Goal: Book appointment/travel/reservation

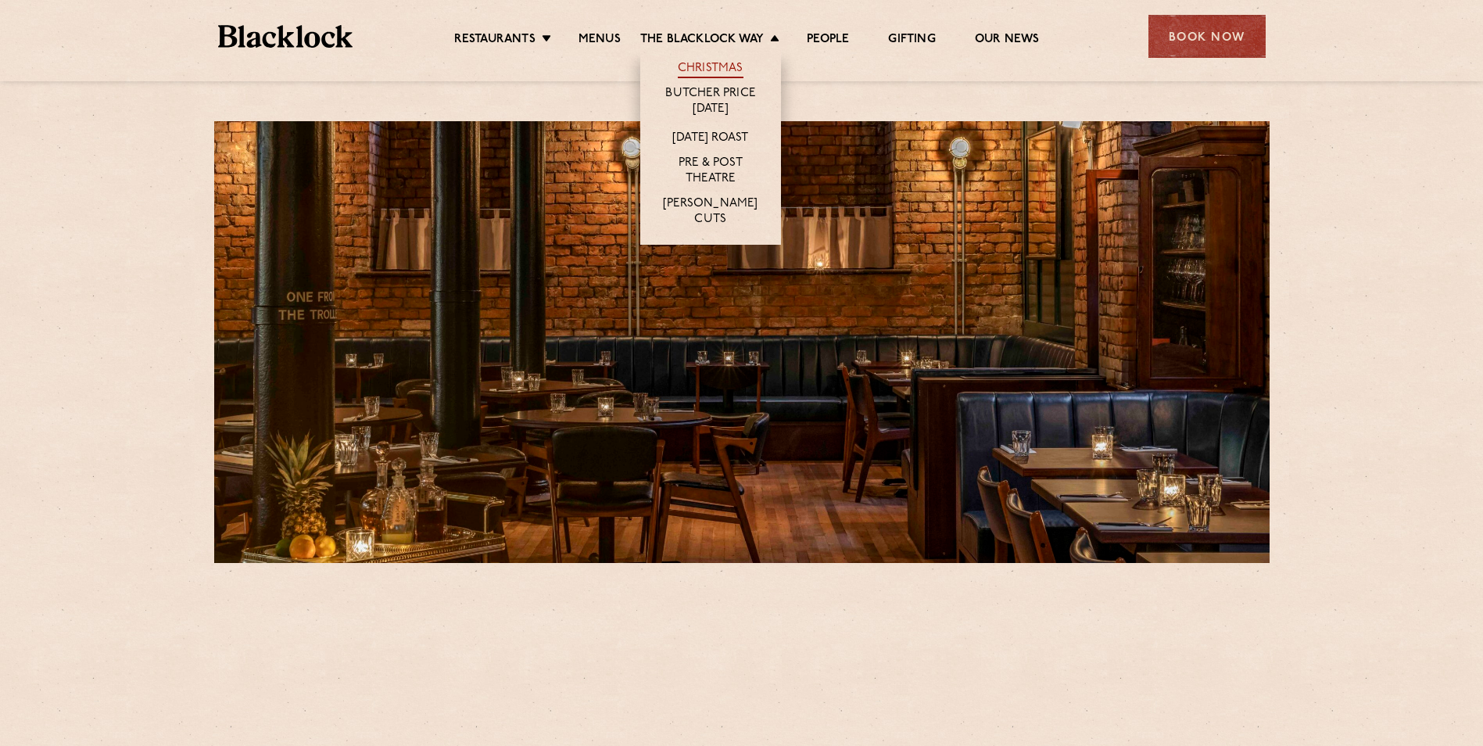
click at [678, 78] on link "Christmas" at bounding box center [711, 69] width 66 height 17
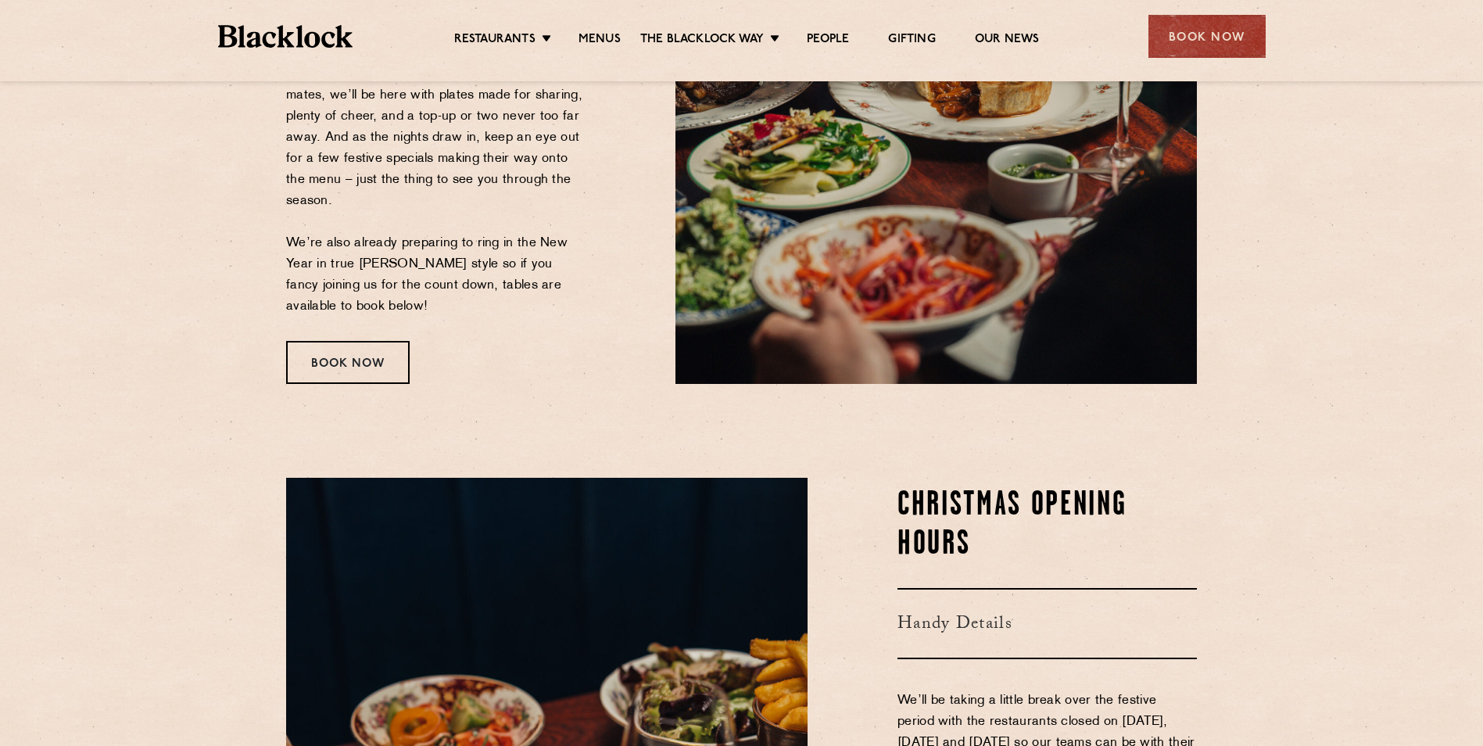
scroll to position [156, 0]
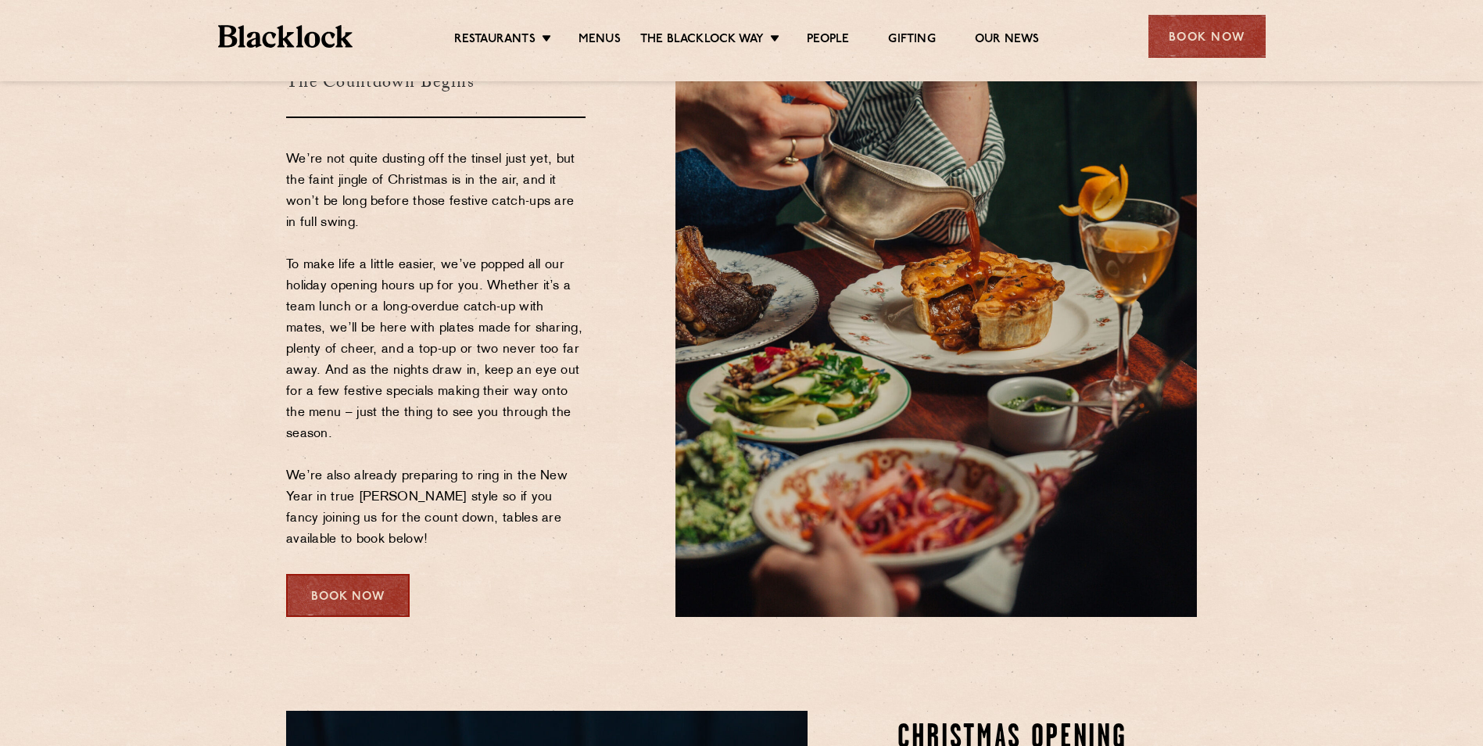
click at [337, 586] on div "Book Now" at bounding box center [348, 595] width 124 height 43
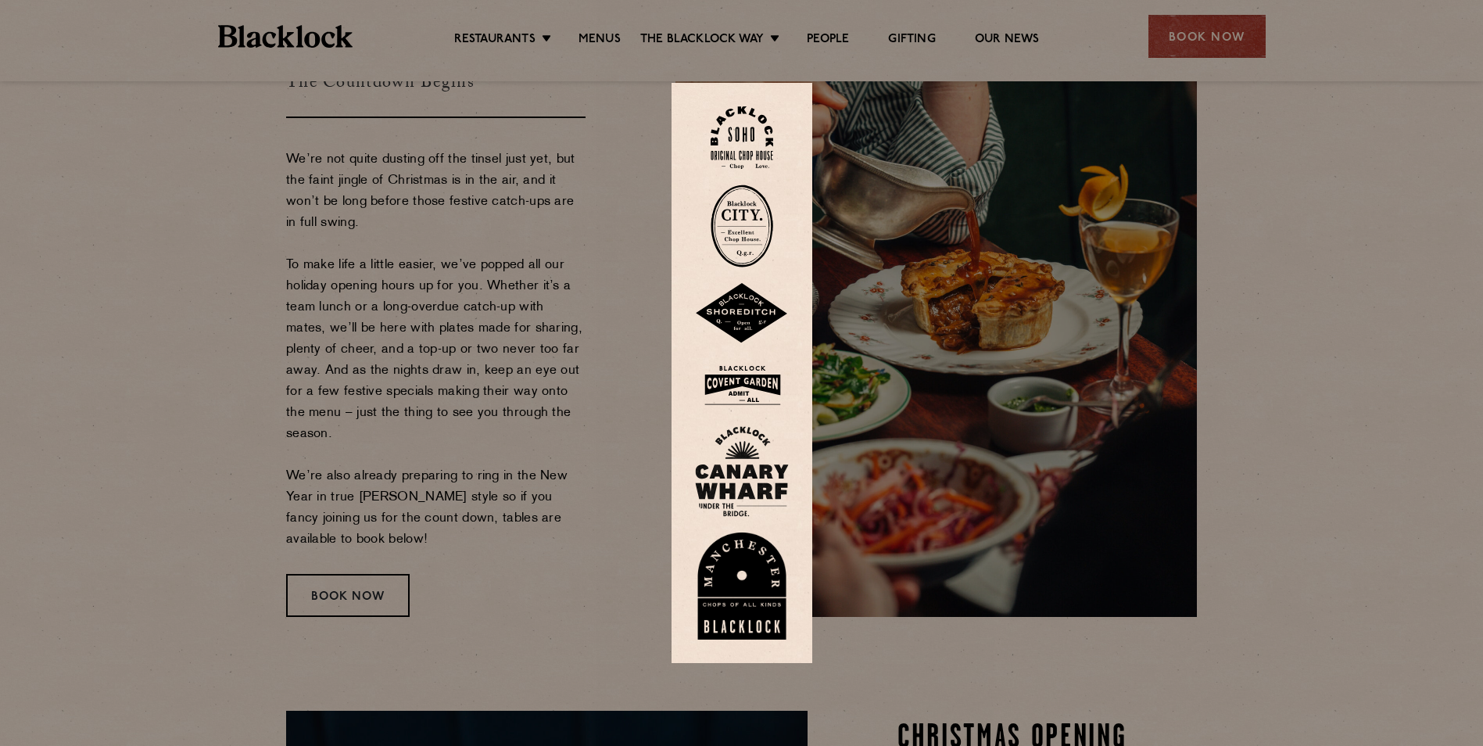
click at [743, 558] on img at bounding box center [742, 586] width 94 height 108
